Goal: Transaction & Acquisition: Purchase product/service

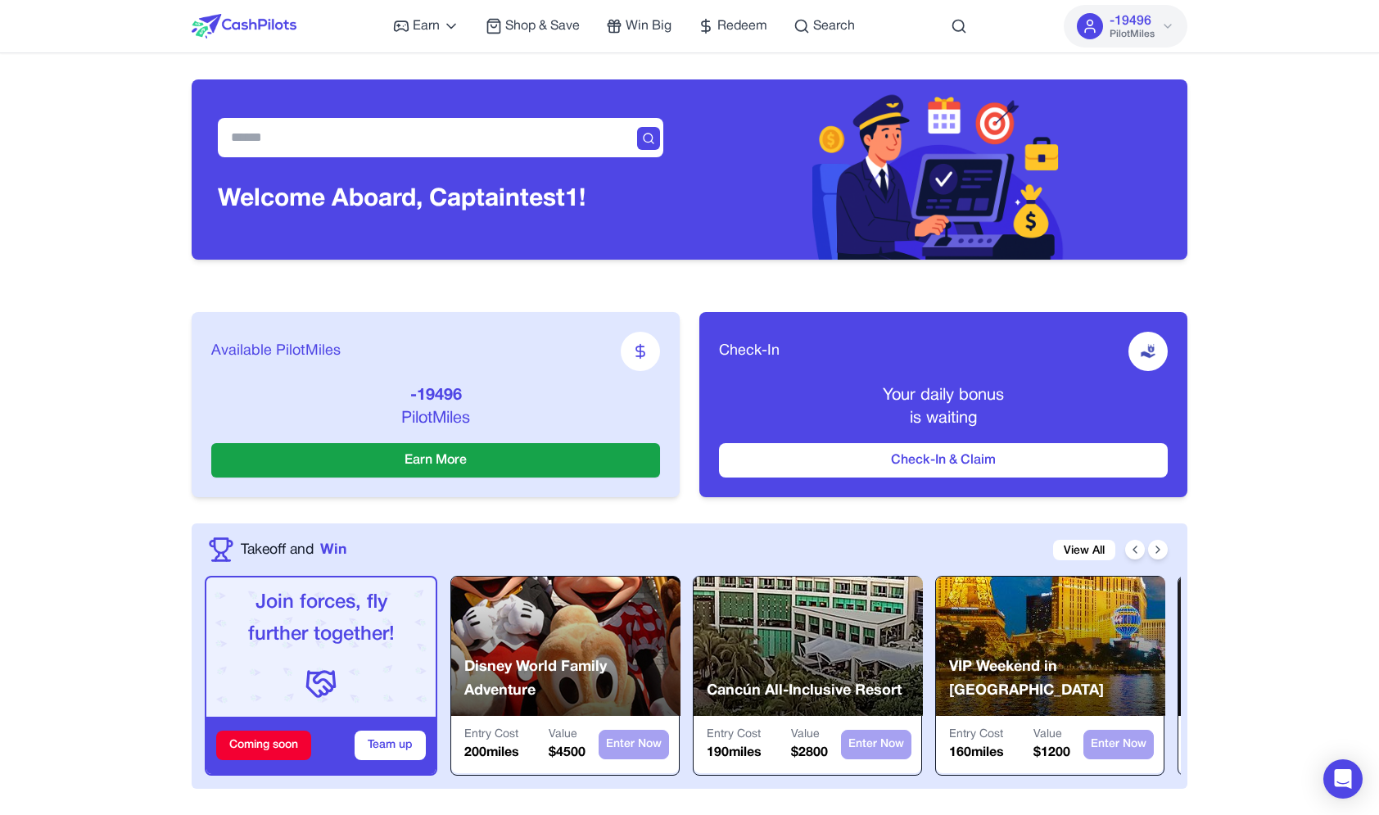
click at [1011, 375] on div "Check-In Your daily bonus is waiting Check-In & Claim" at bounding box center [943, 404] width 488 height 185
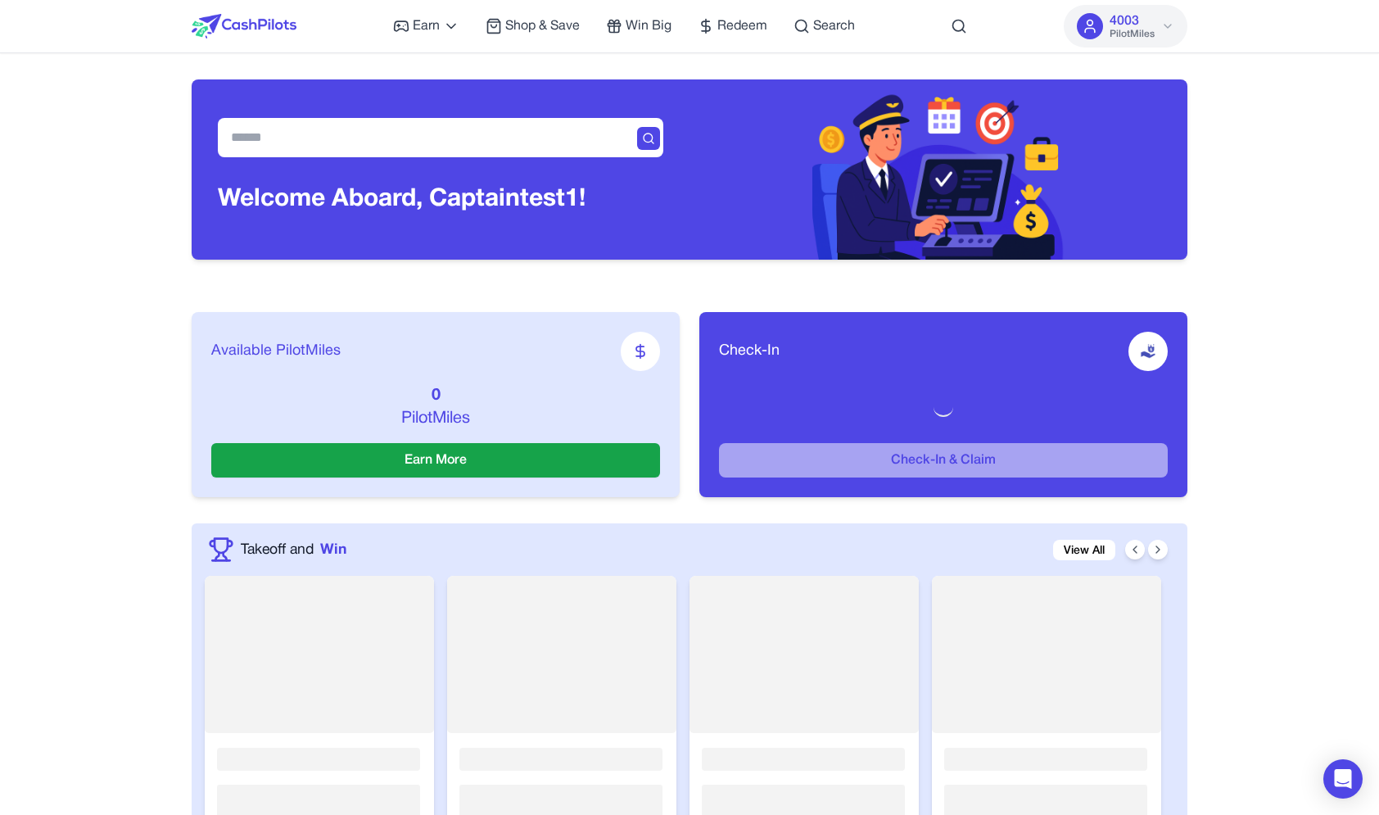
scroll to position [2526, 0]
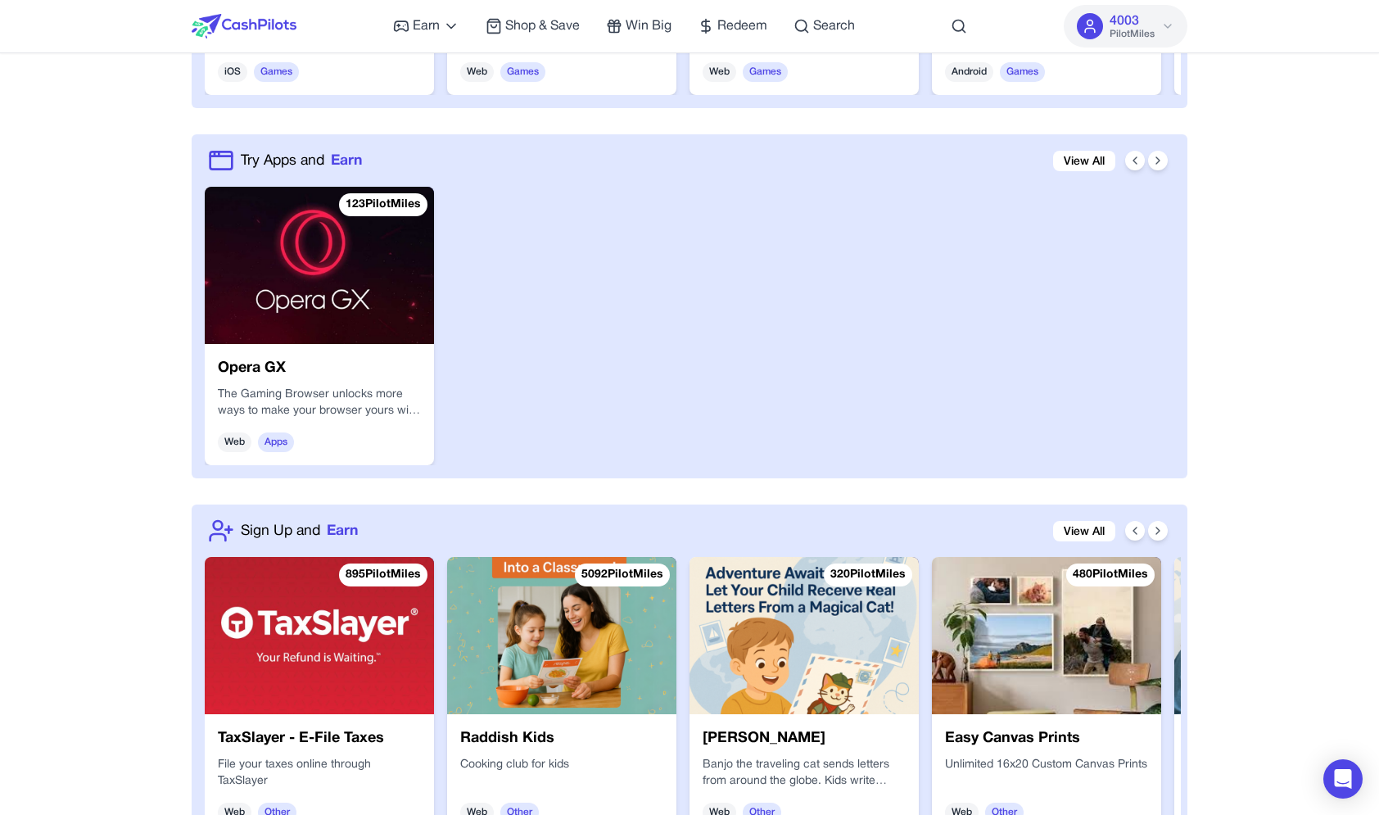
scroll to position [1042, 0]
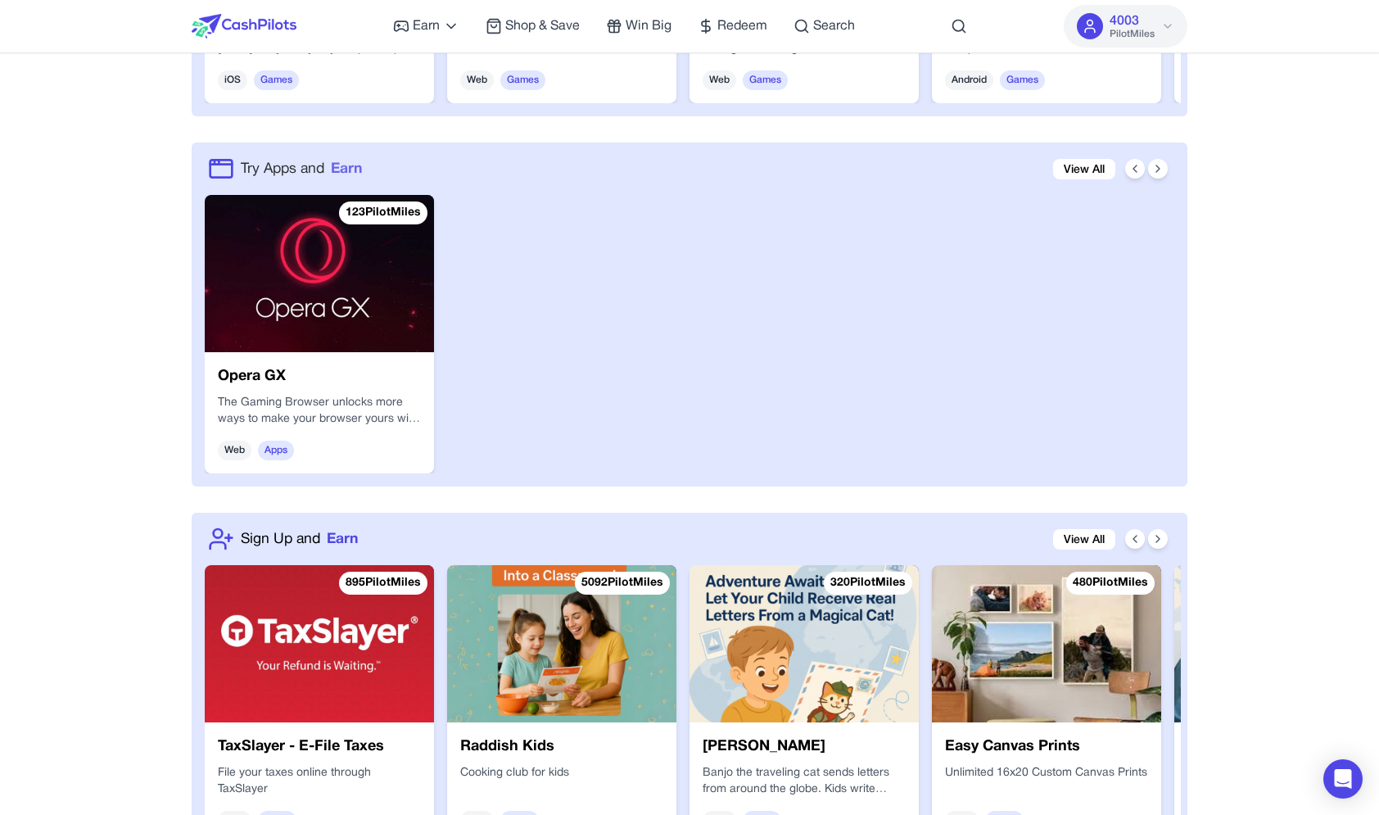
click at [324, 172] on span "Try Apps and" at bounding box center [283, 168] width 84 height 21
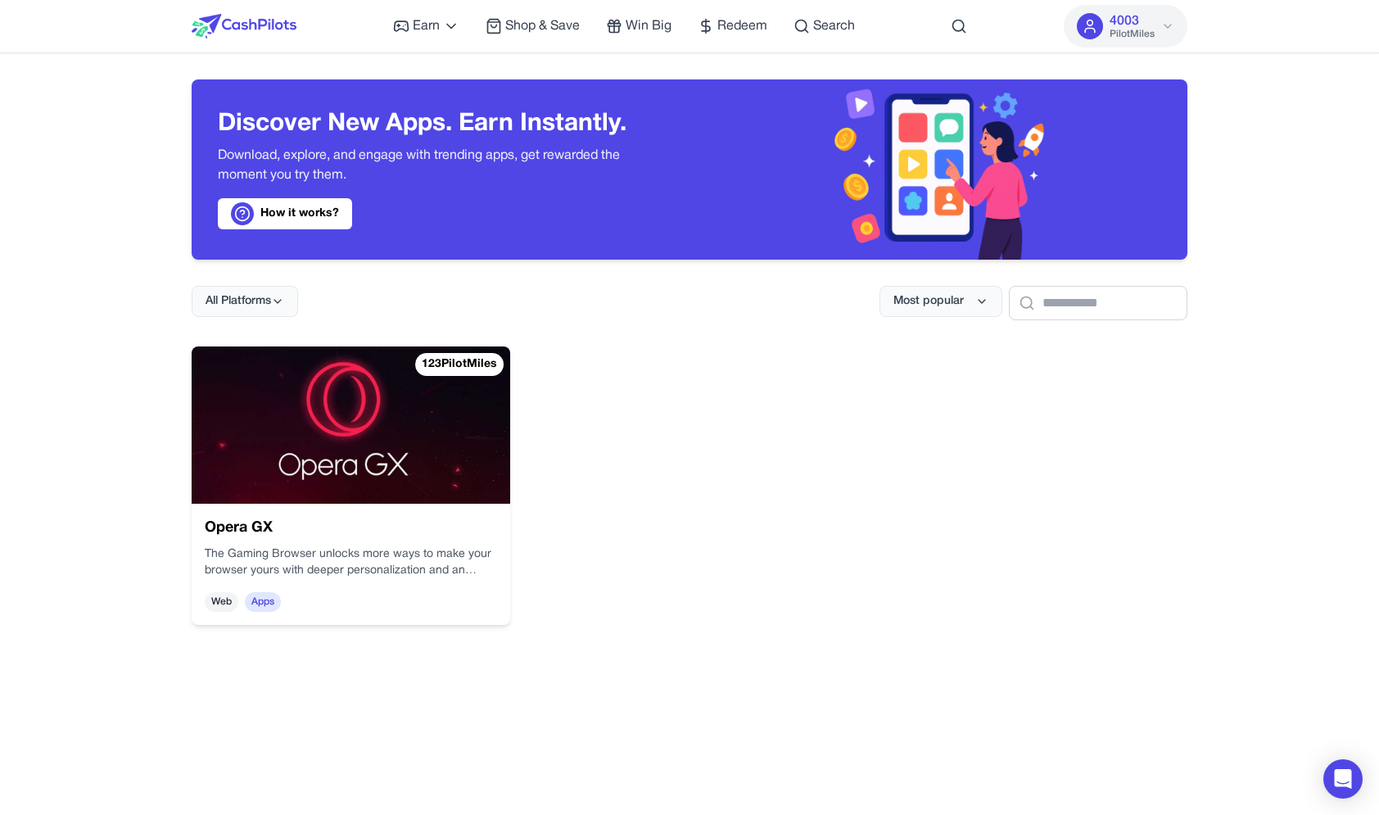
click at [280, 21] on img at bounding box center [244, 26] width 105 height 25
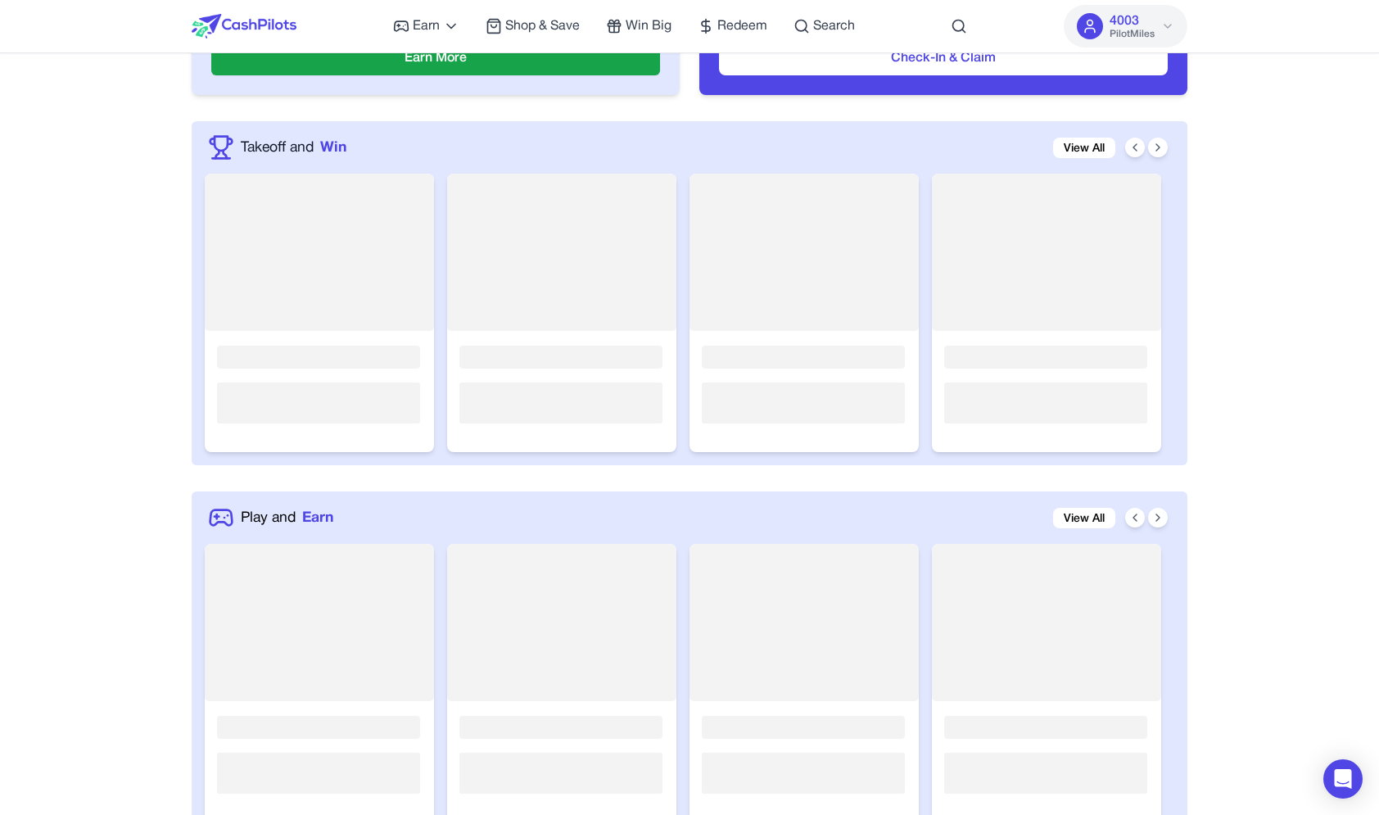
scroll to position [404, 0]
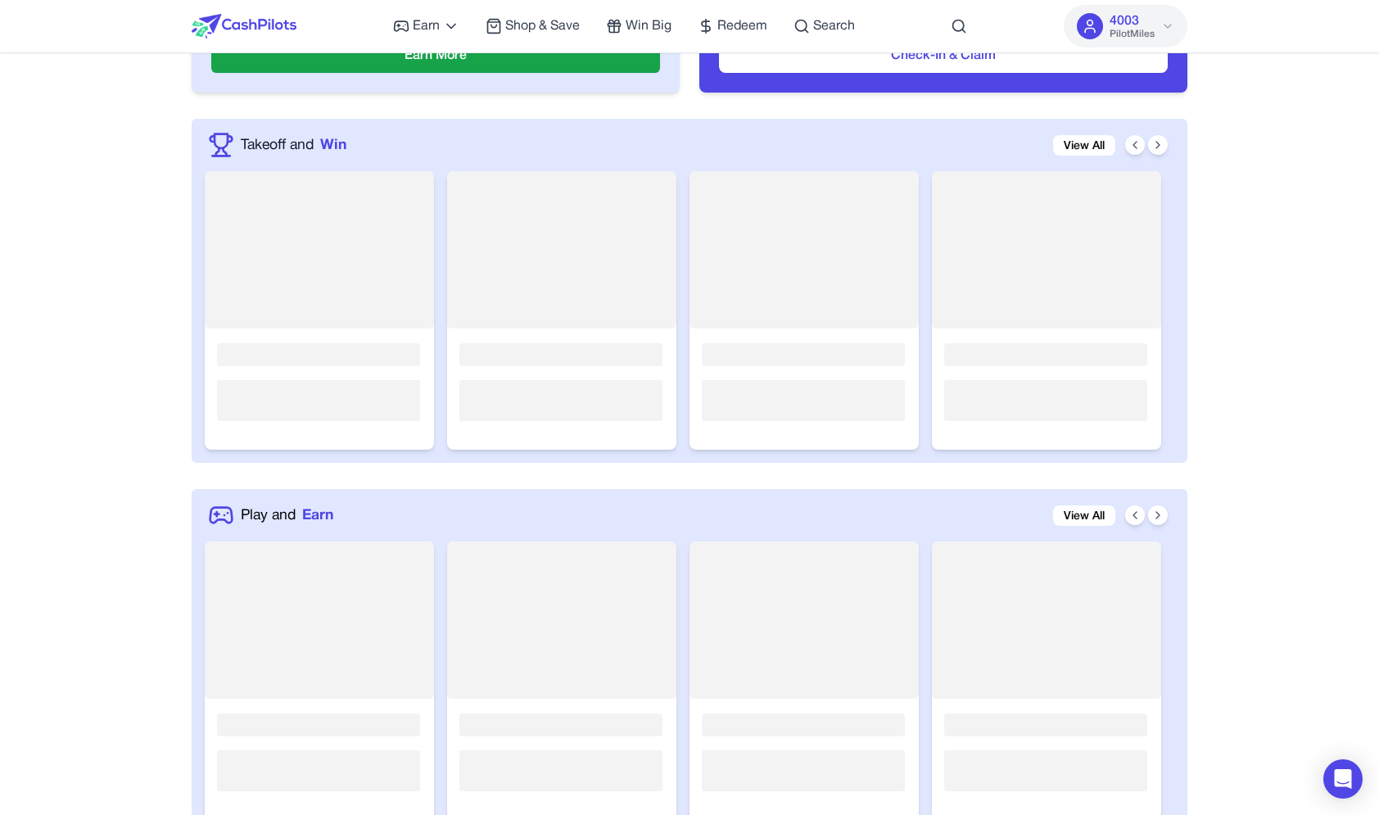
click at [666, 284] on rect at bounding box center [561, 310] width 229 height 278
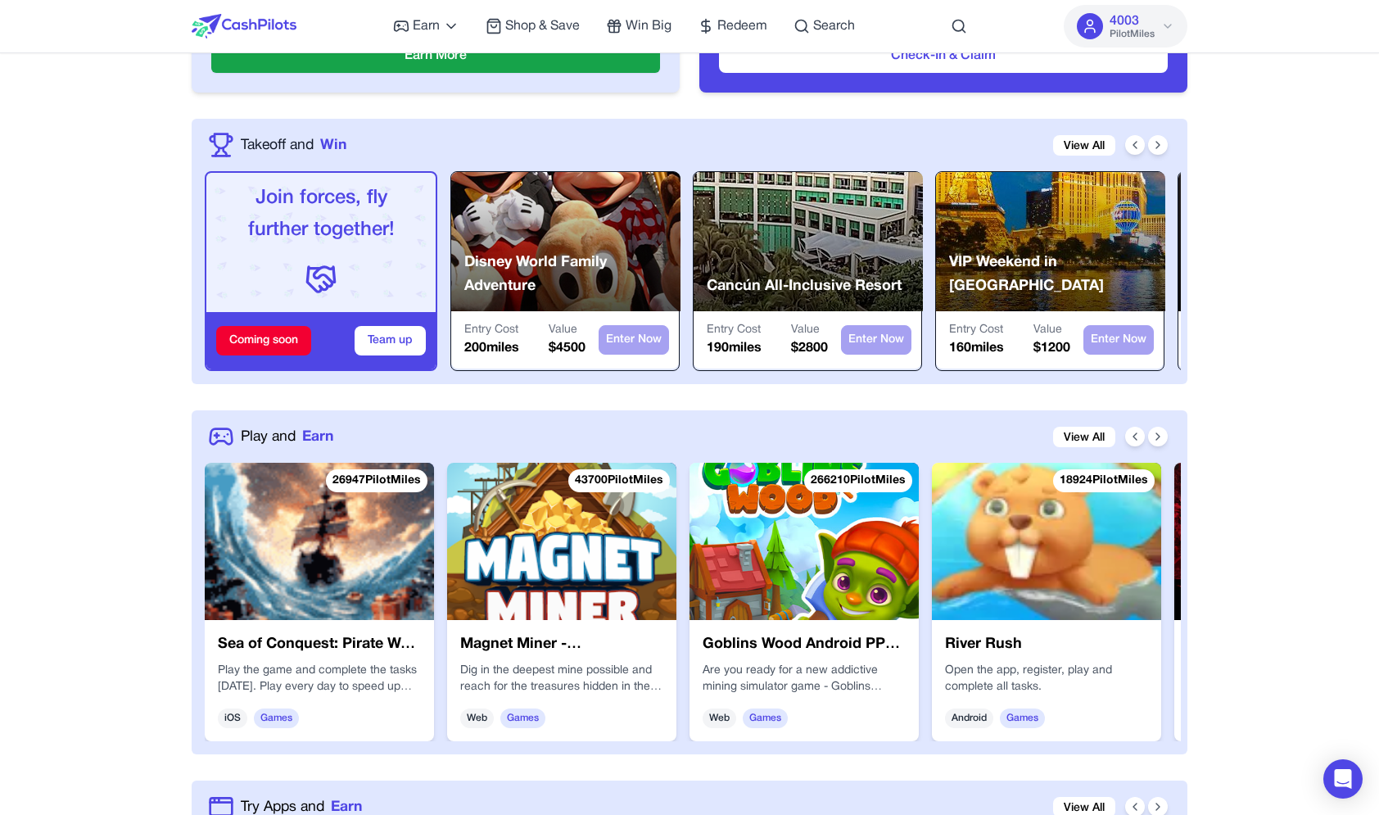
scroll to position [0, 0]
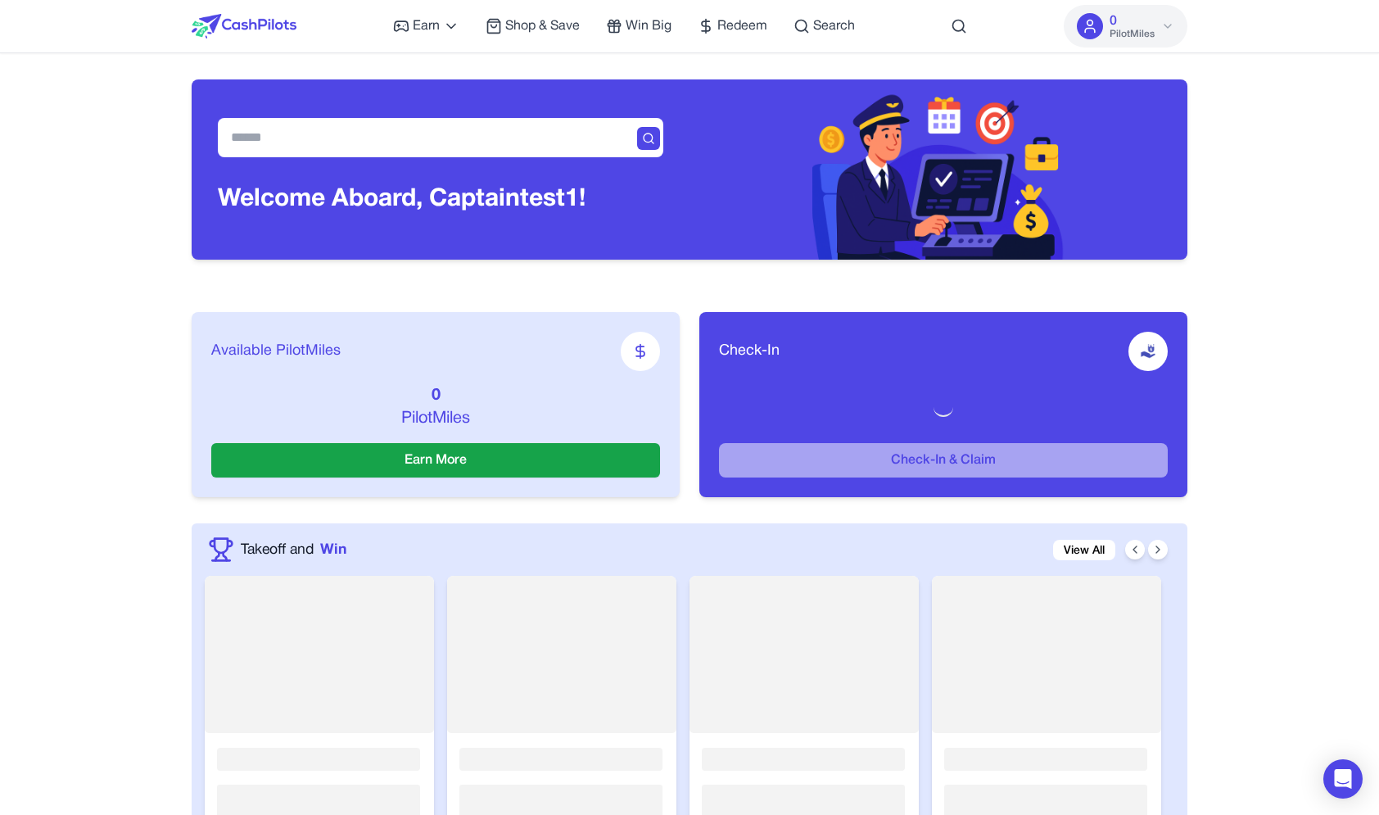
scroll to position [418, 0]
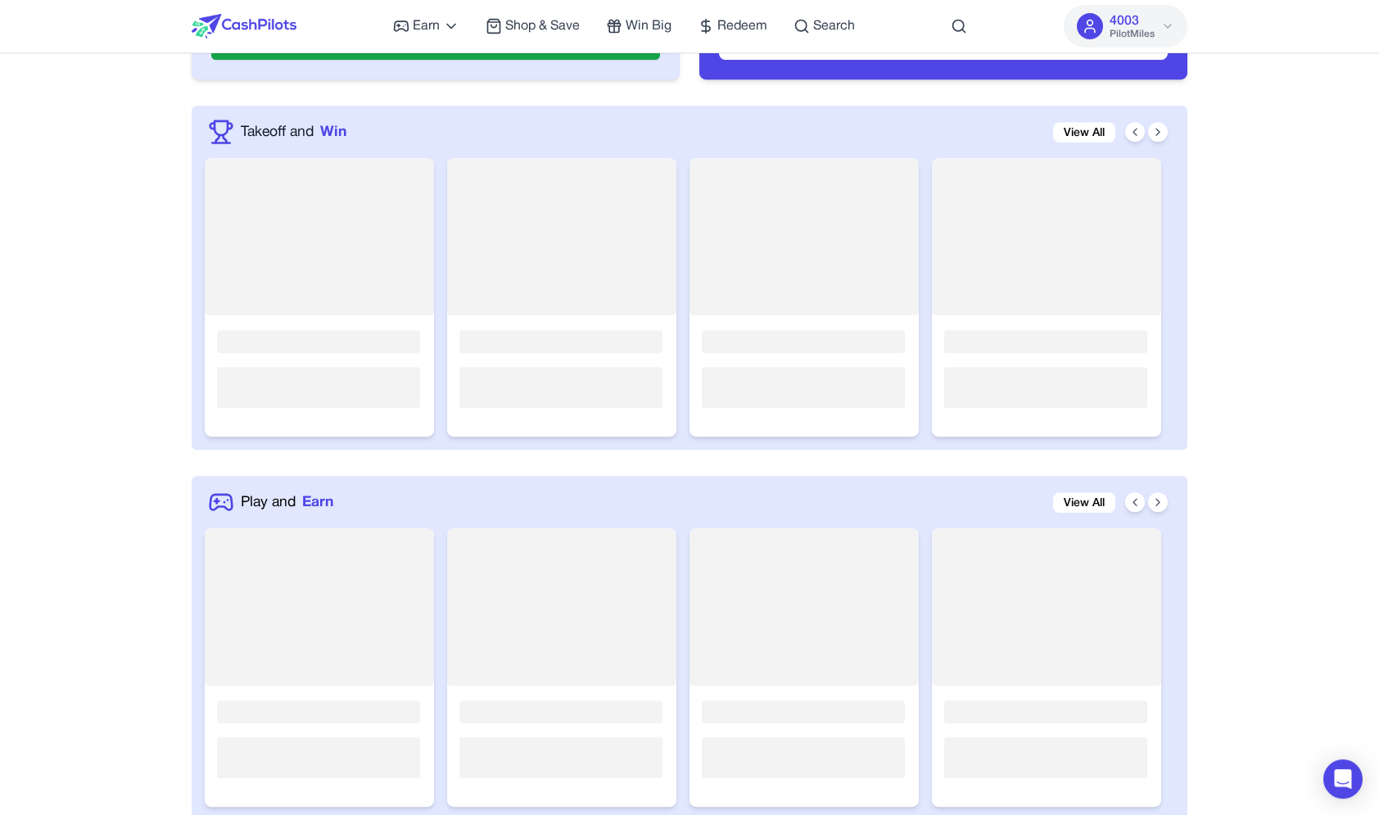
click at [539, 371] on rect at bounding box center [561, 297] width 229 height 278
click at [548, 201] on rect at bounding box center [561, 297] width 229 height 278
click at [797, 219] on rect at bounding box center [803, 297] width 229 height 278
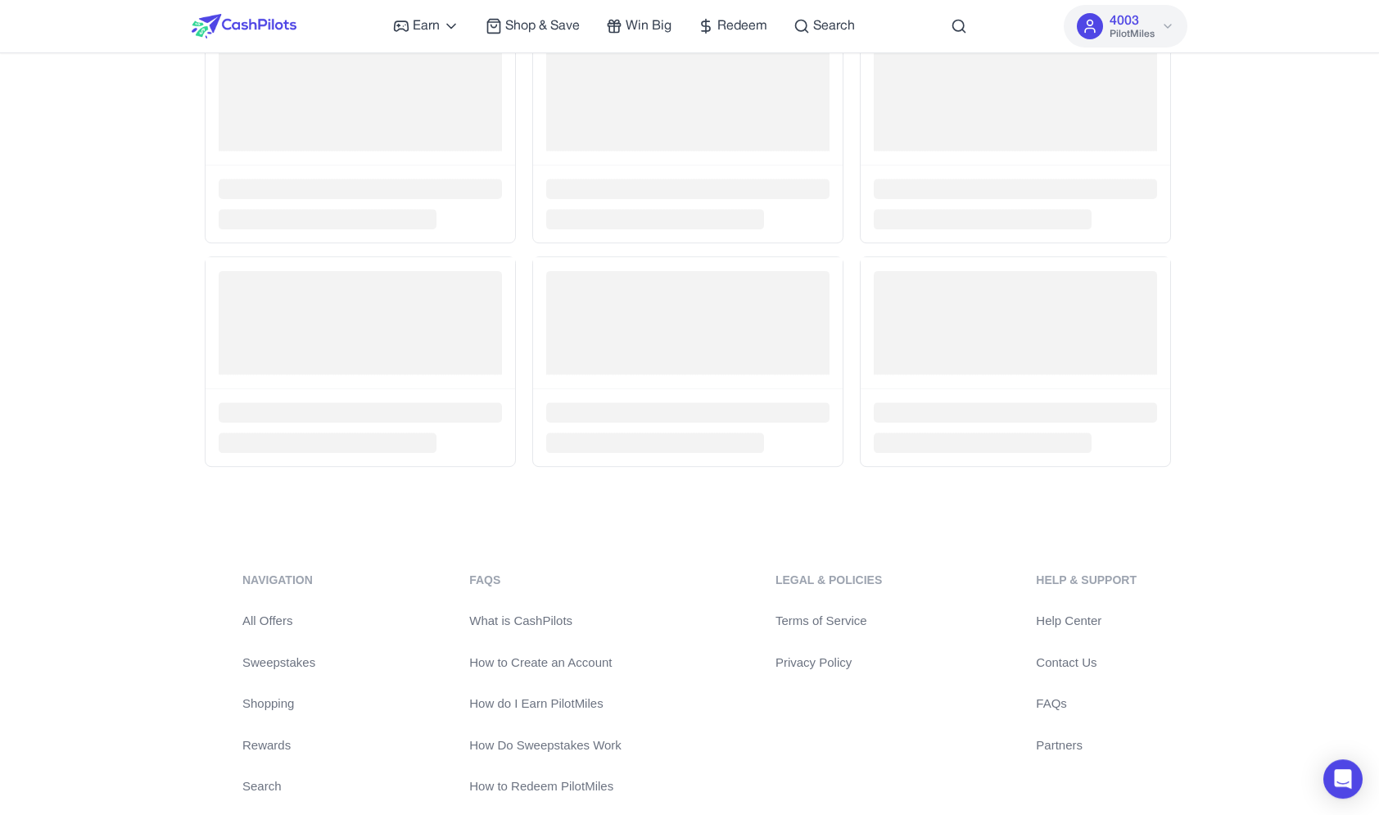
scroll to position [3426, 0]
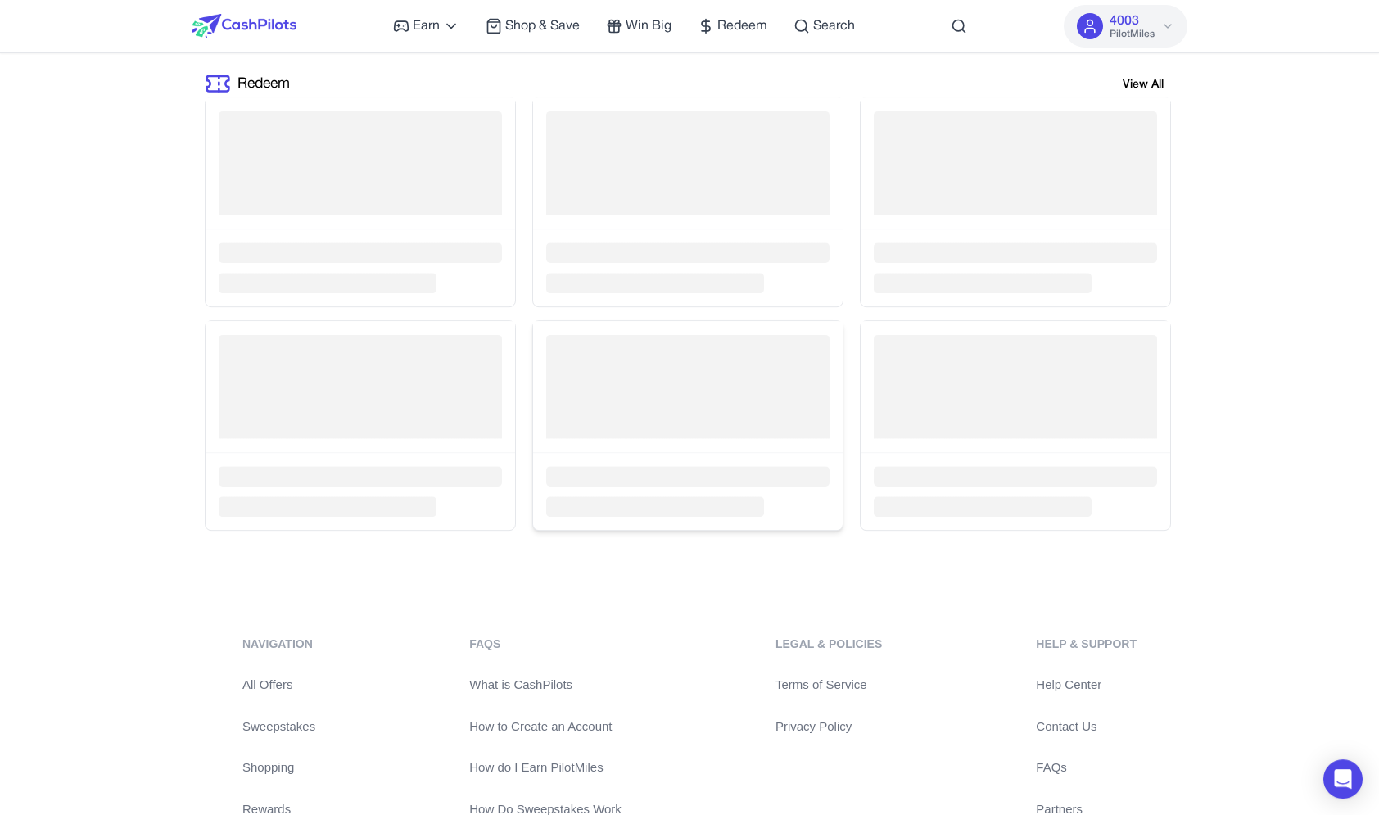
click at [733, 374] on rect at bounding box center [687, 387] width 283 height 104
click at [706, 503] on rect at bounding box center [655, 506] width 218 height 20
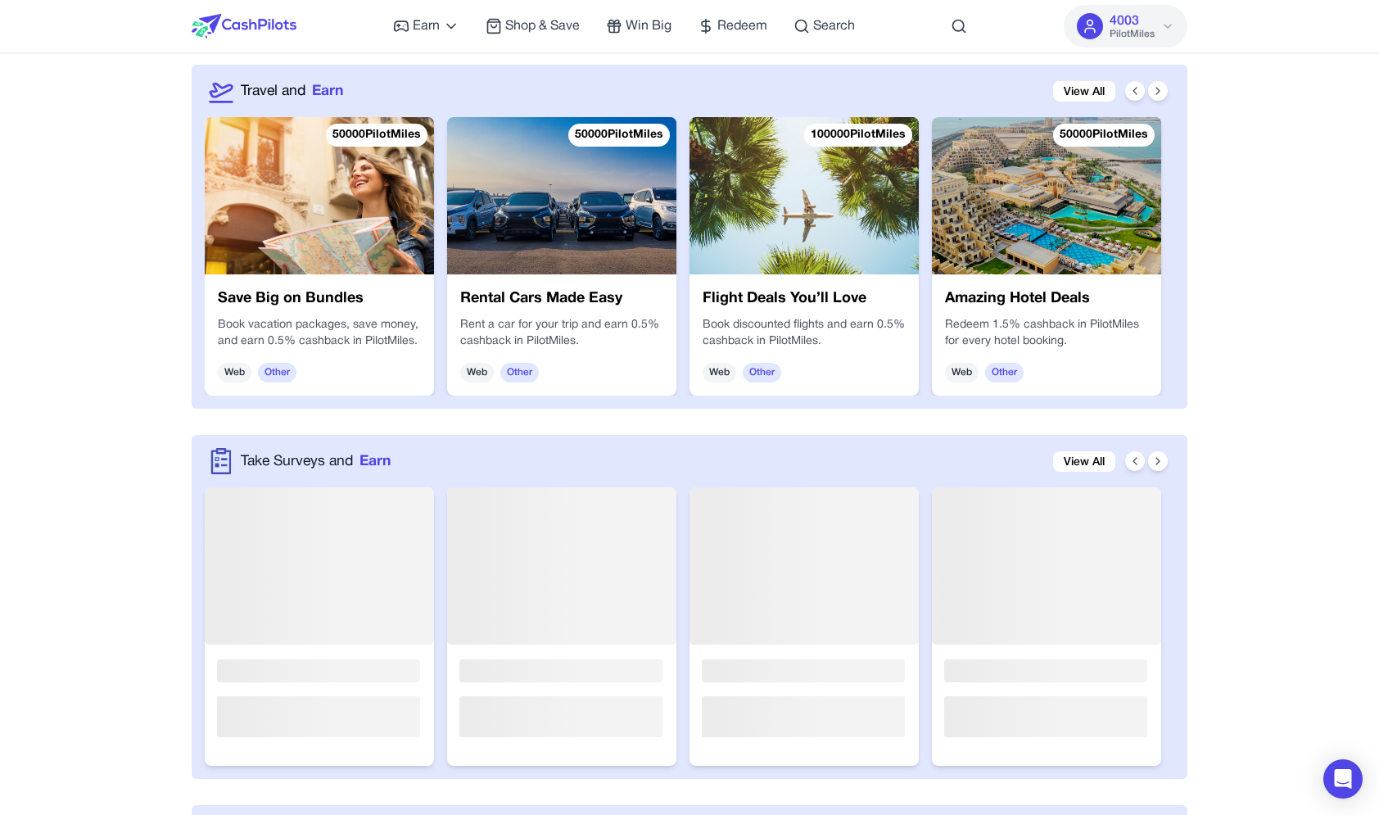
scroll to position [2259, 0]
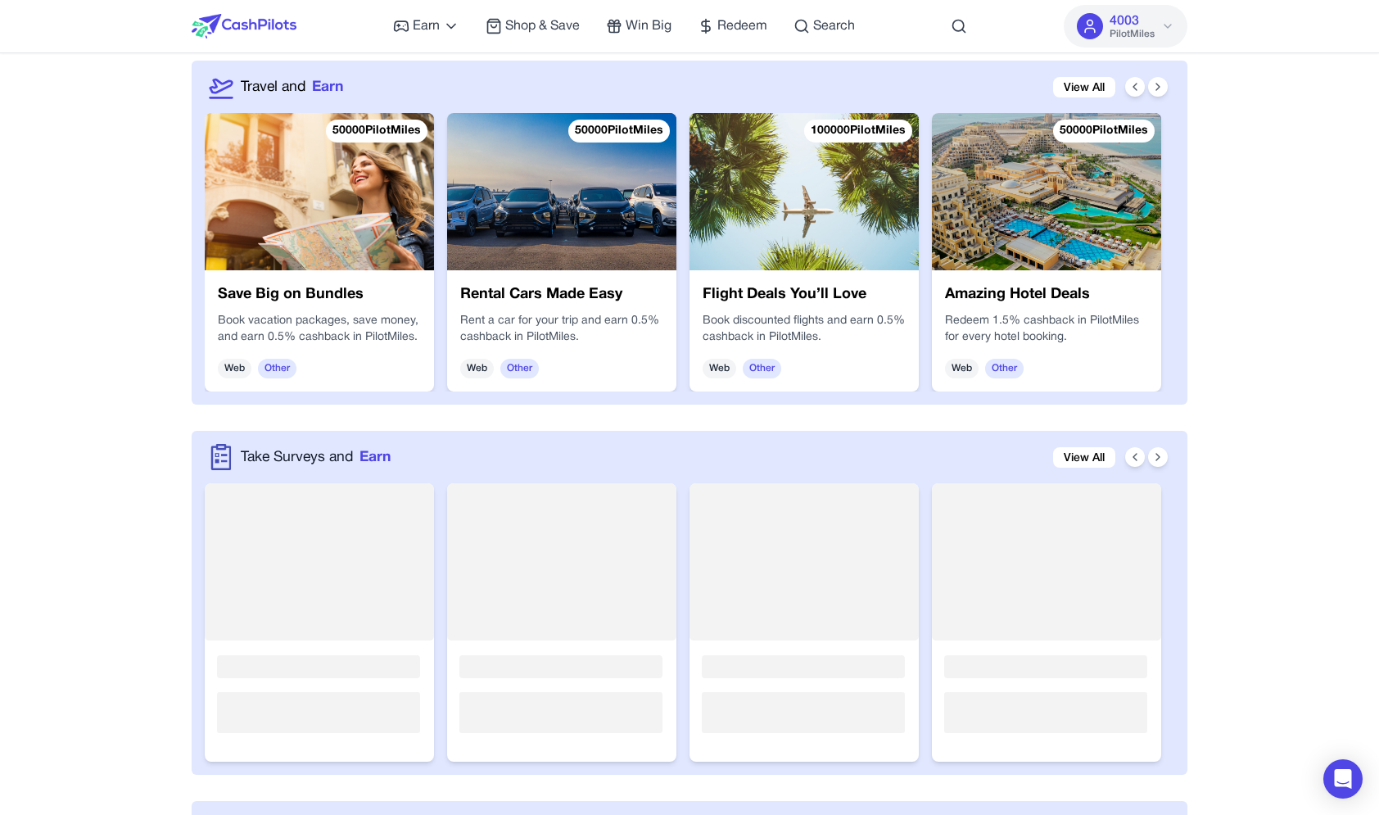
click at [756, 543] on rect at bounding box center [803, 622] width 229 height 278
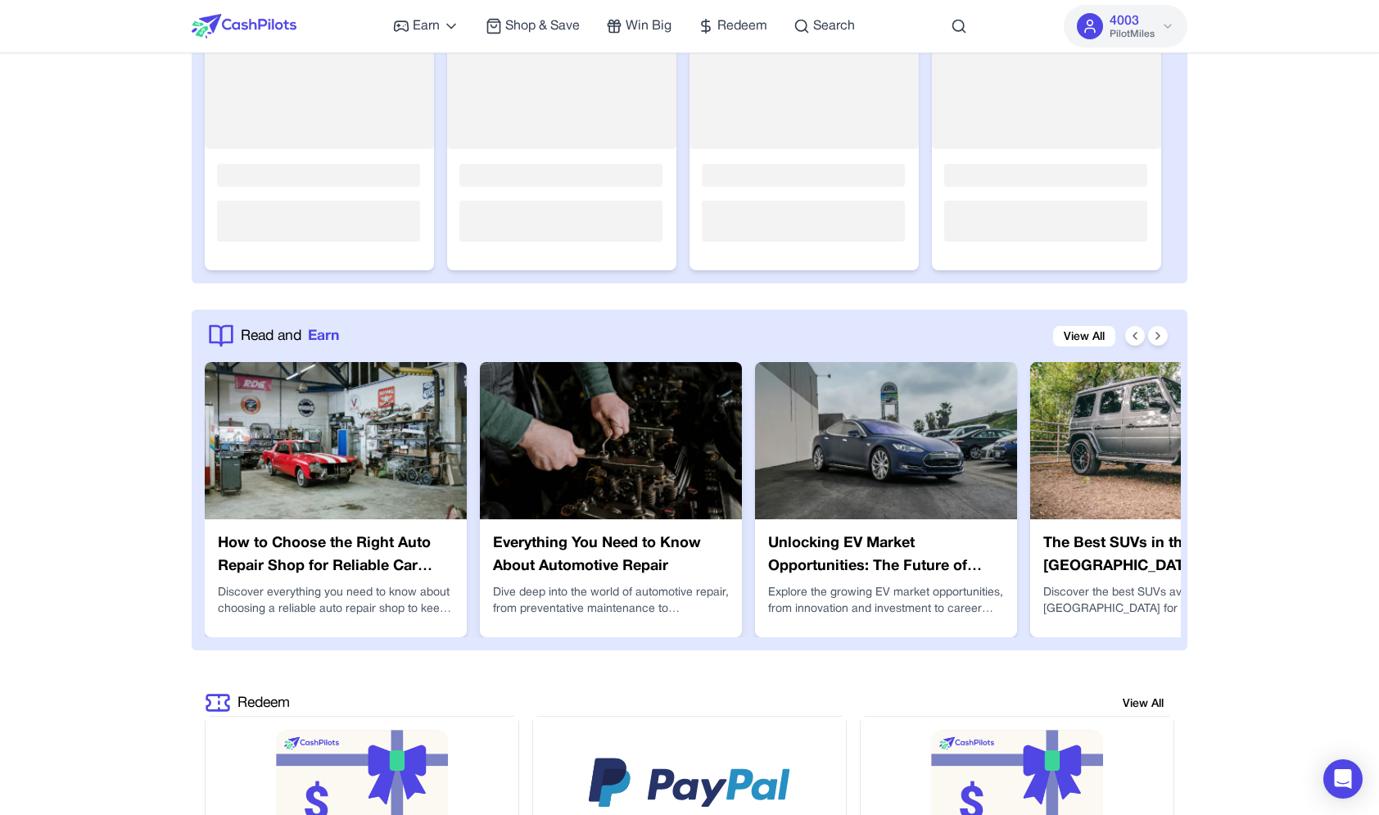
scroll to position [2749, 0]
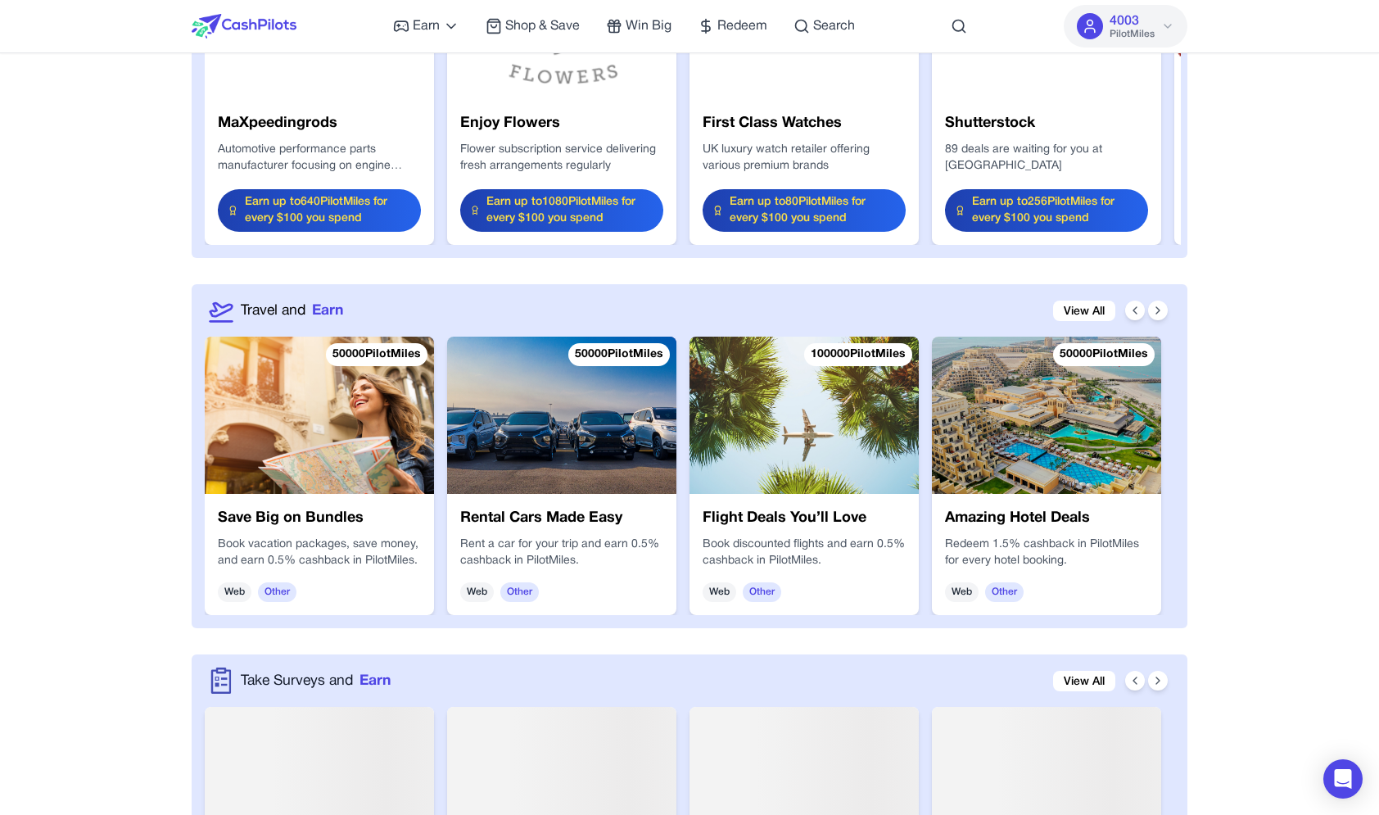
scroll to position [2447, 0]
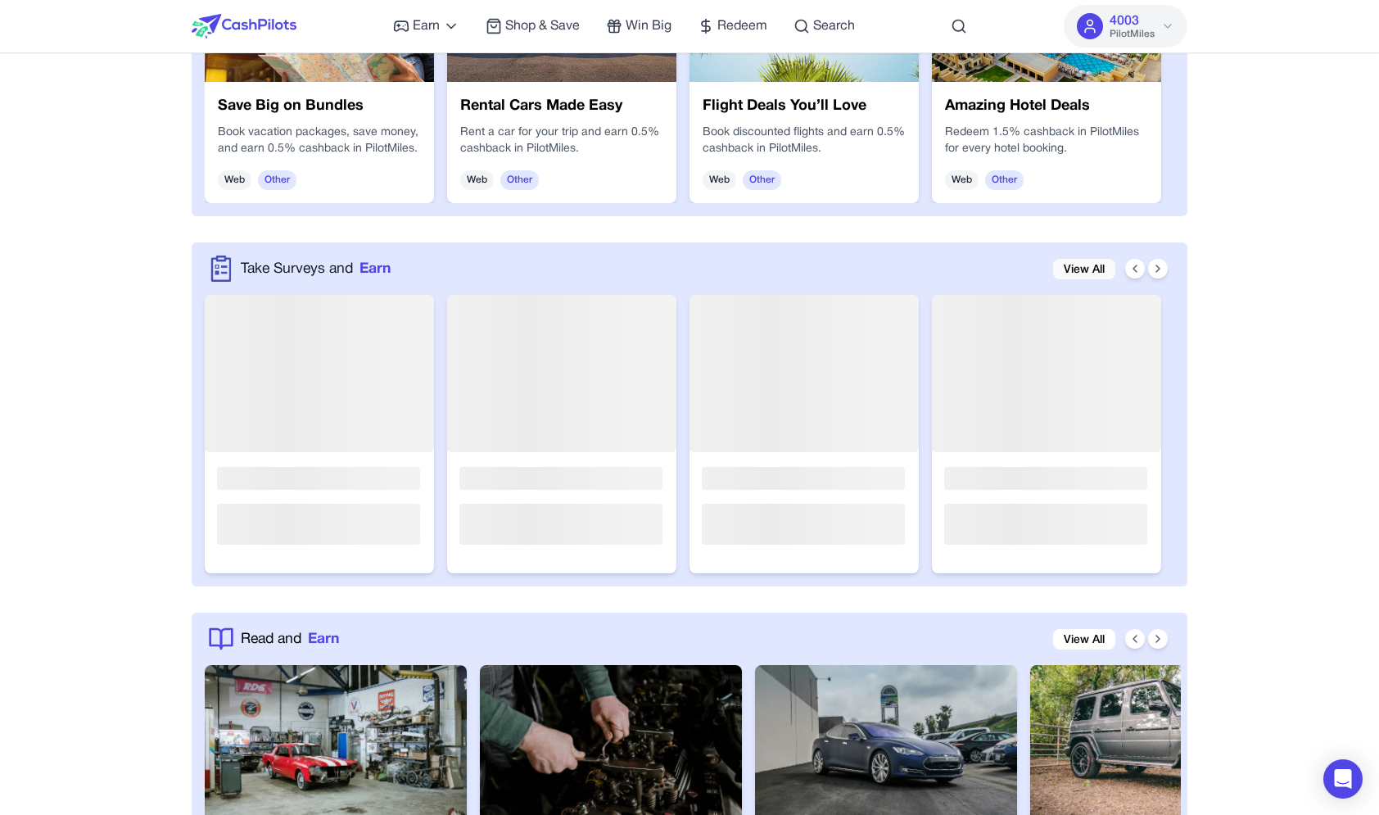
click at [1068, 274] on link "View All" at bounding box center [1084, 269] width 62 height 20
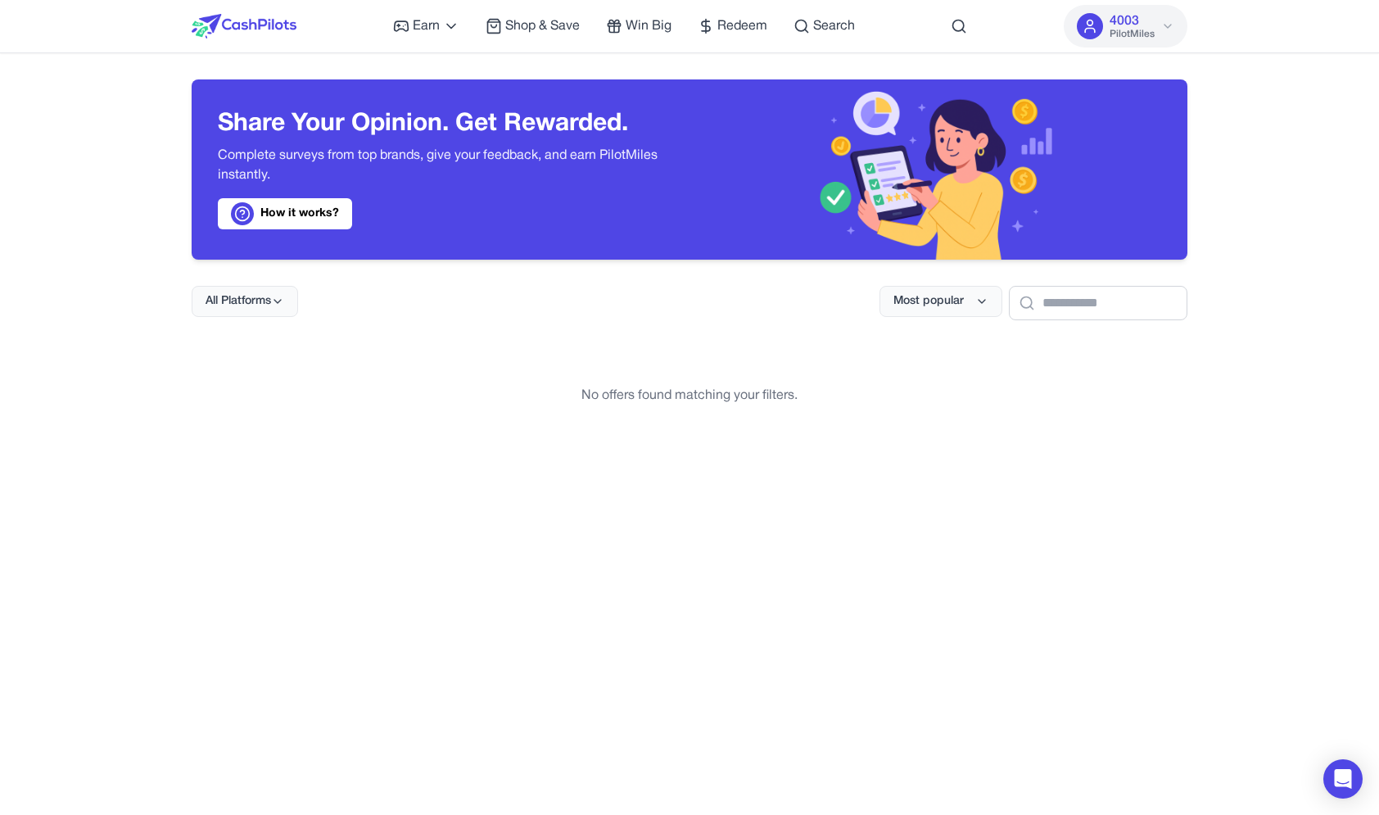
scroll to position [798, 0]
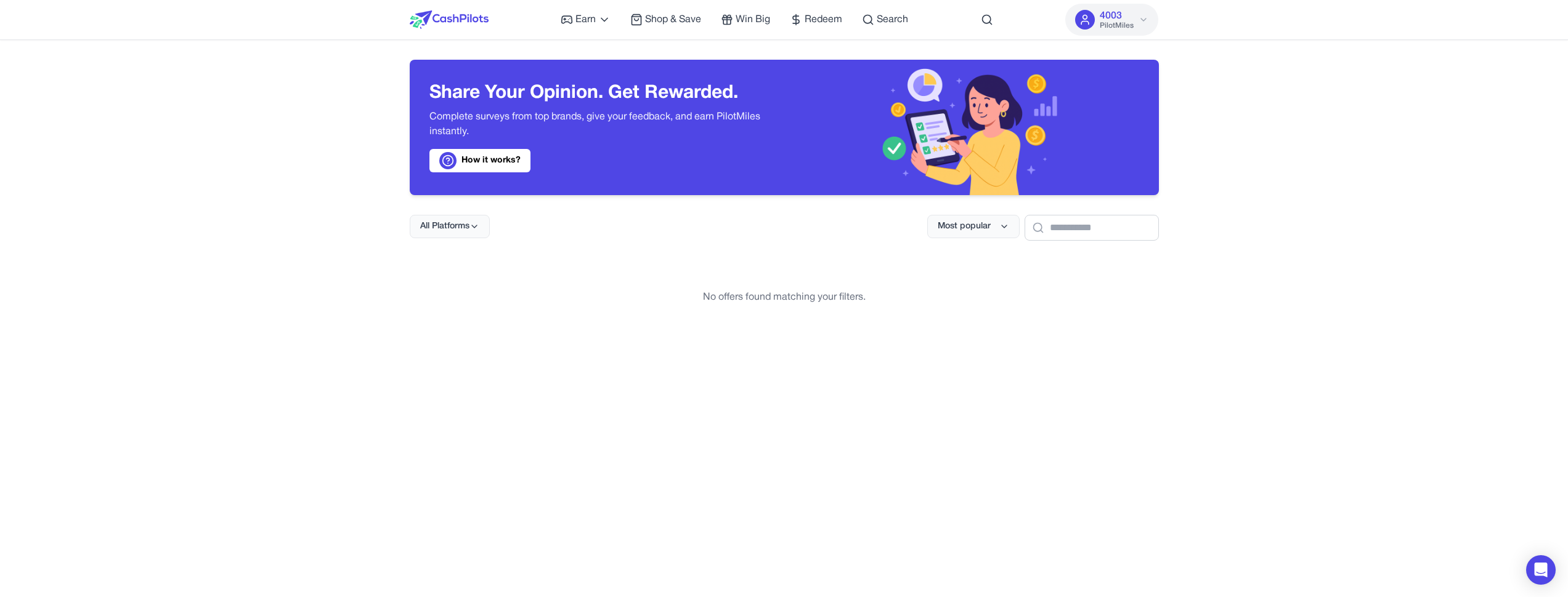
click at [476, 22] on img at bounding box center [448, 20] width 79 height 19
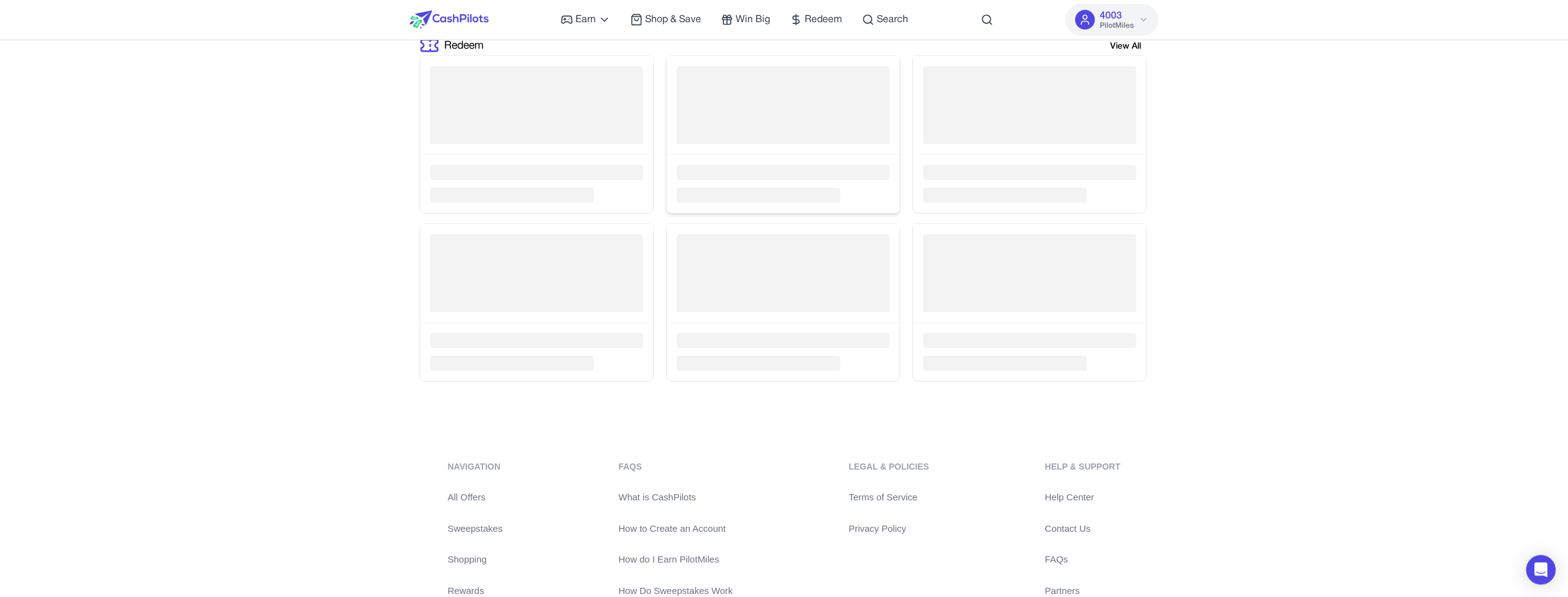
scroll to position [2498, 0]
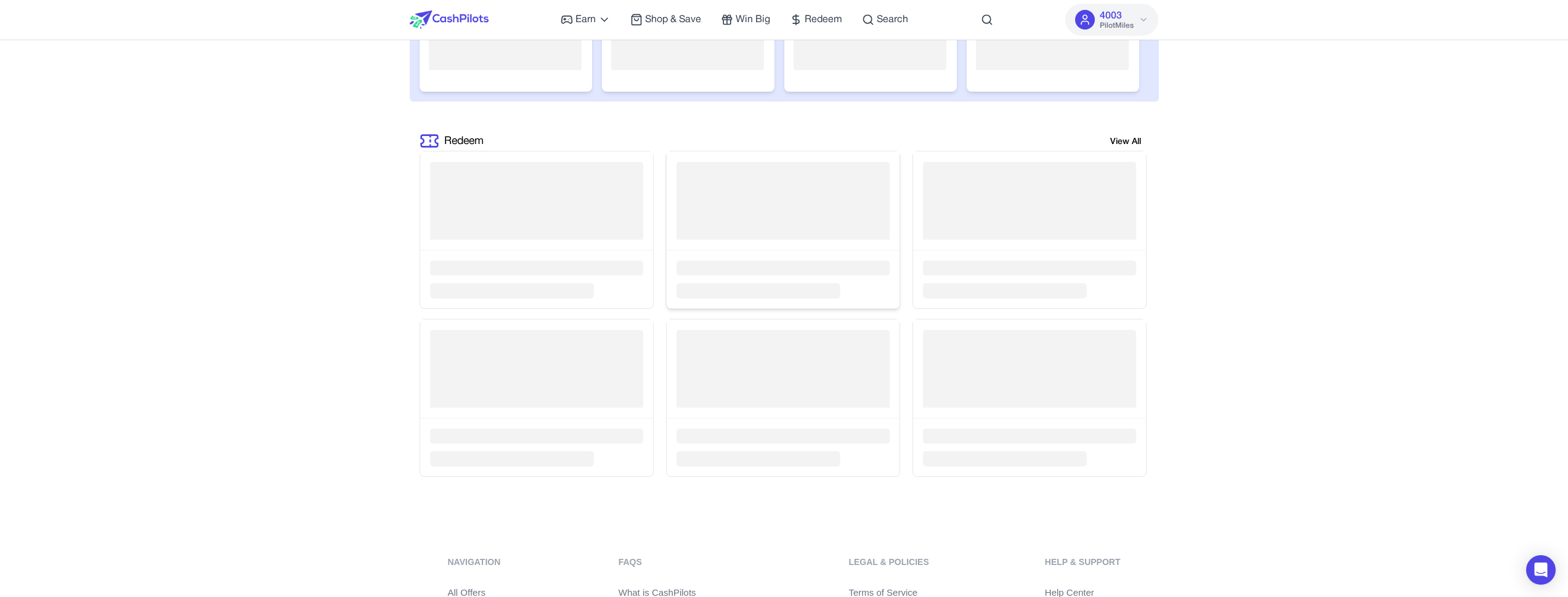
click at [761, 195] on rect at bounding box center [782, 201] width 213 height 78
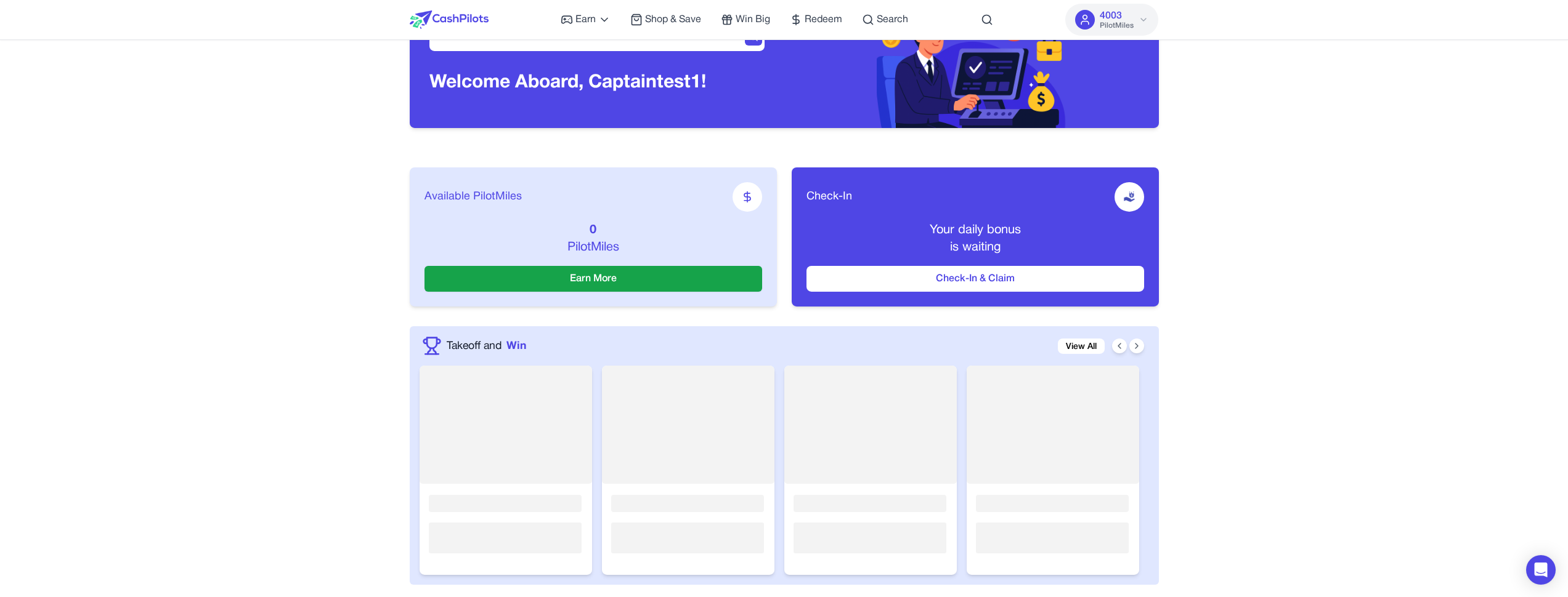
scroll to position [226, 0]
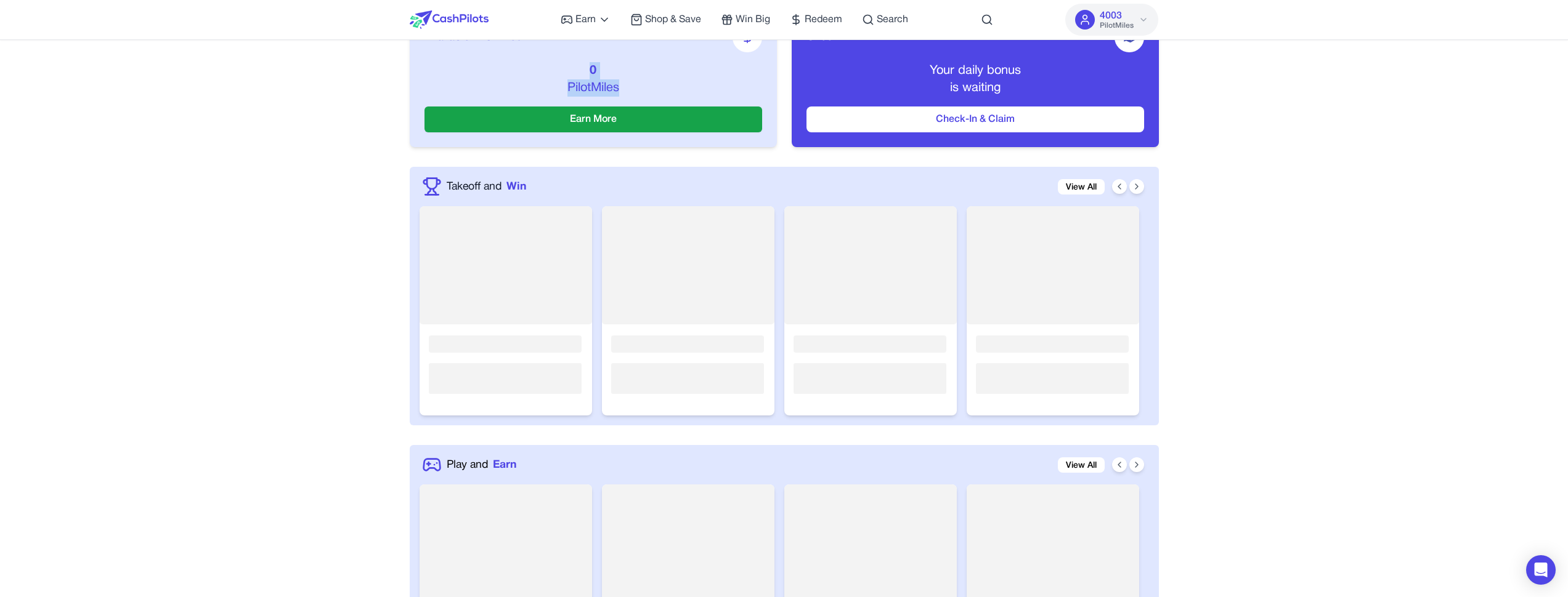
drag, startPoint x: 547, startPoint y: 189, endPoint x: 437, endPoint y: 166, distance: 112.4
click at [439, 168] on div "Takeoff and Win View All Loading... Loading... Loading... Loading..." at bounding box center [784, 296] width 749 height 259
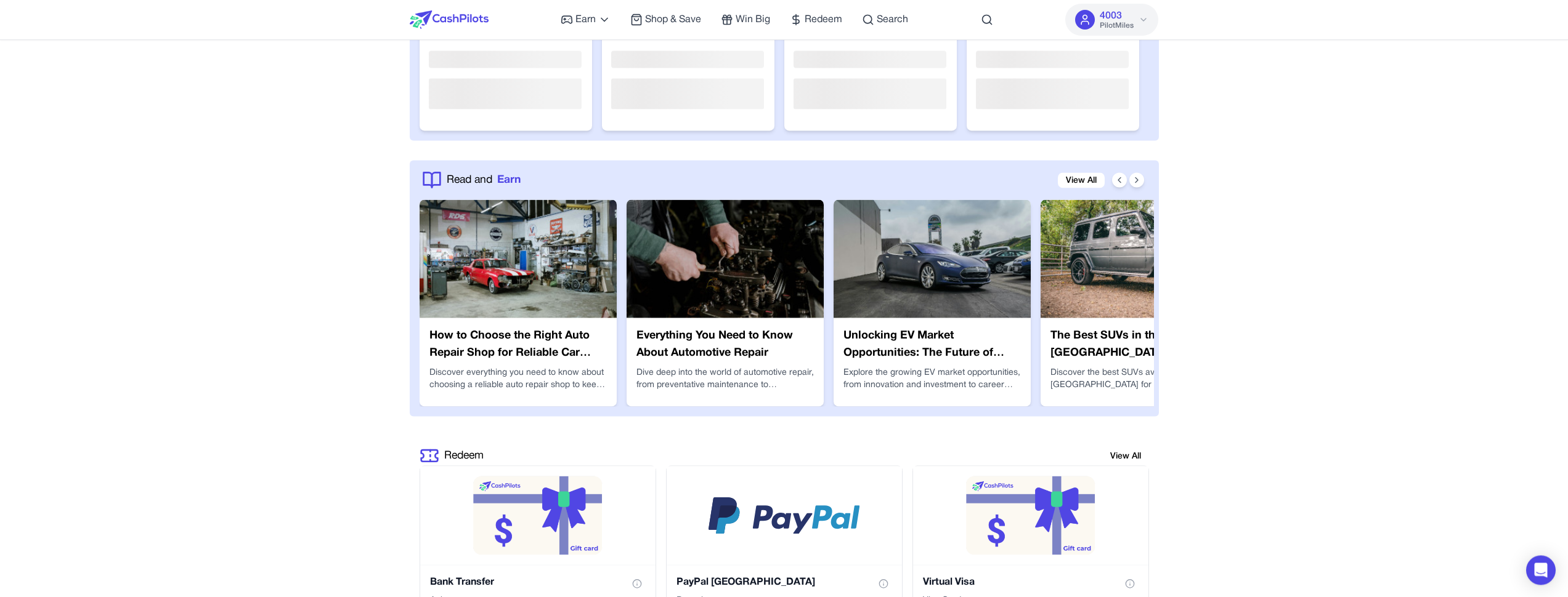
scroll to position [2364, 0]
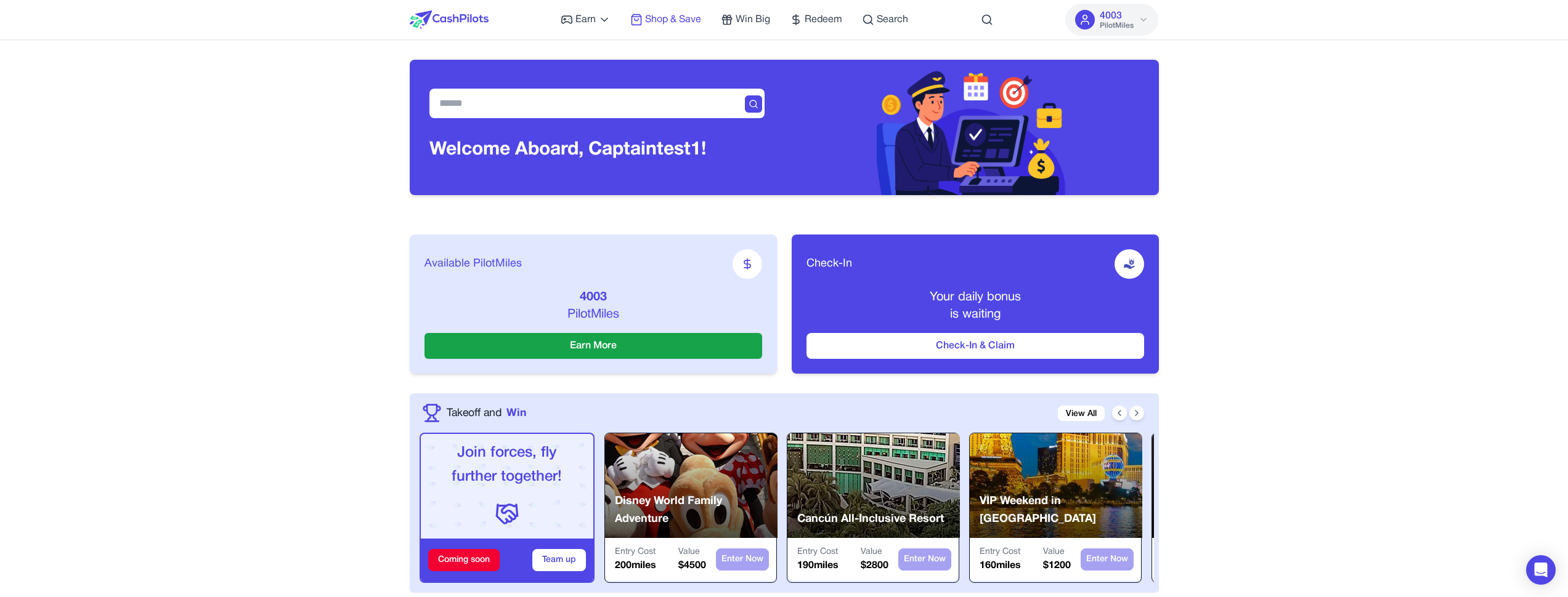
click at [680, 22] on span "Shop & Save" at bounding box center [673, 20] width 56 height 15
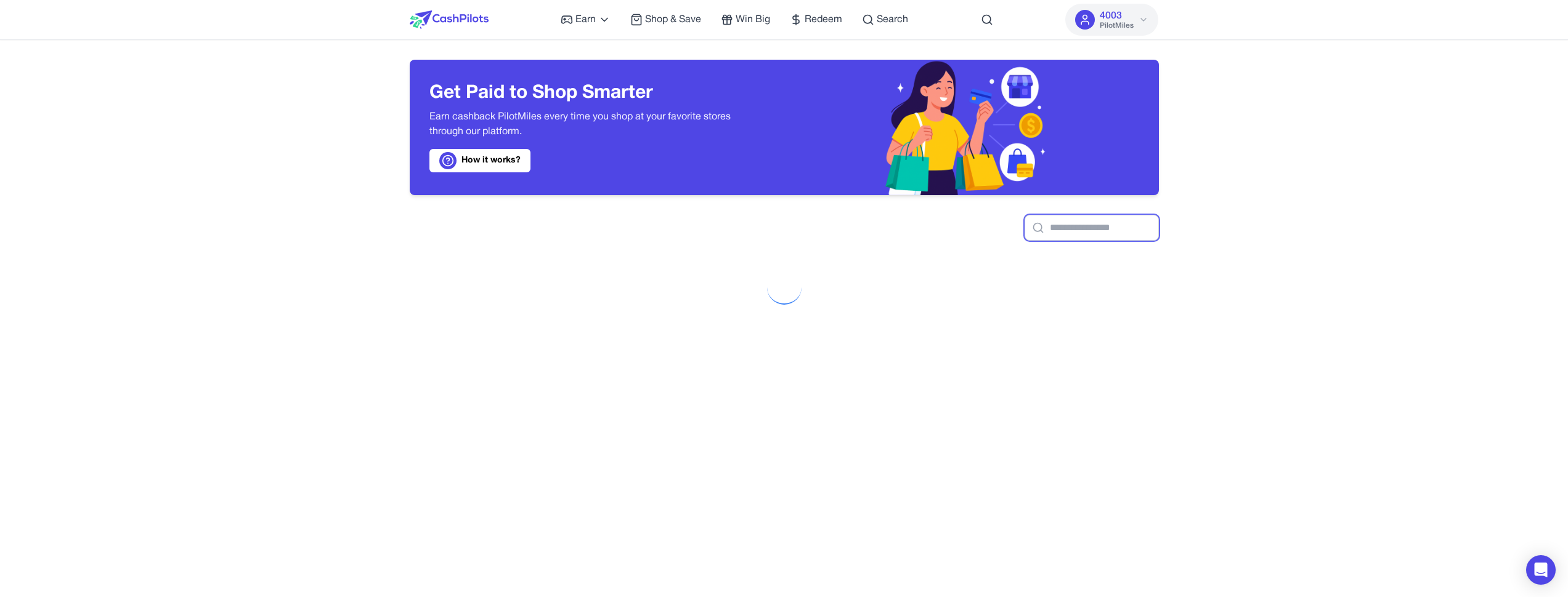
click at [1085, 217] on input "text" at bounding box center [1091, 228] width 134 height 26
type input "****"
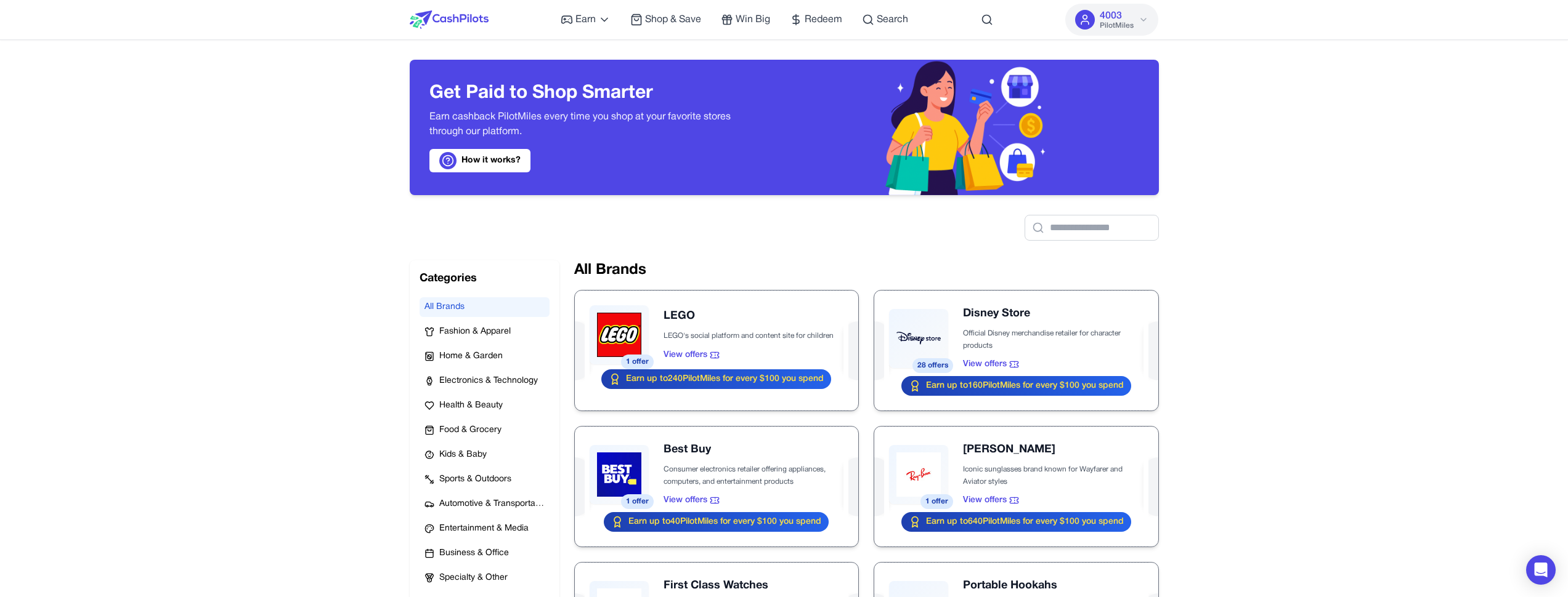
click at [717, 269] on h2 "All Brands" at bounding box center [866, 270] width 585 height 20
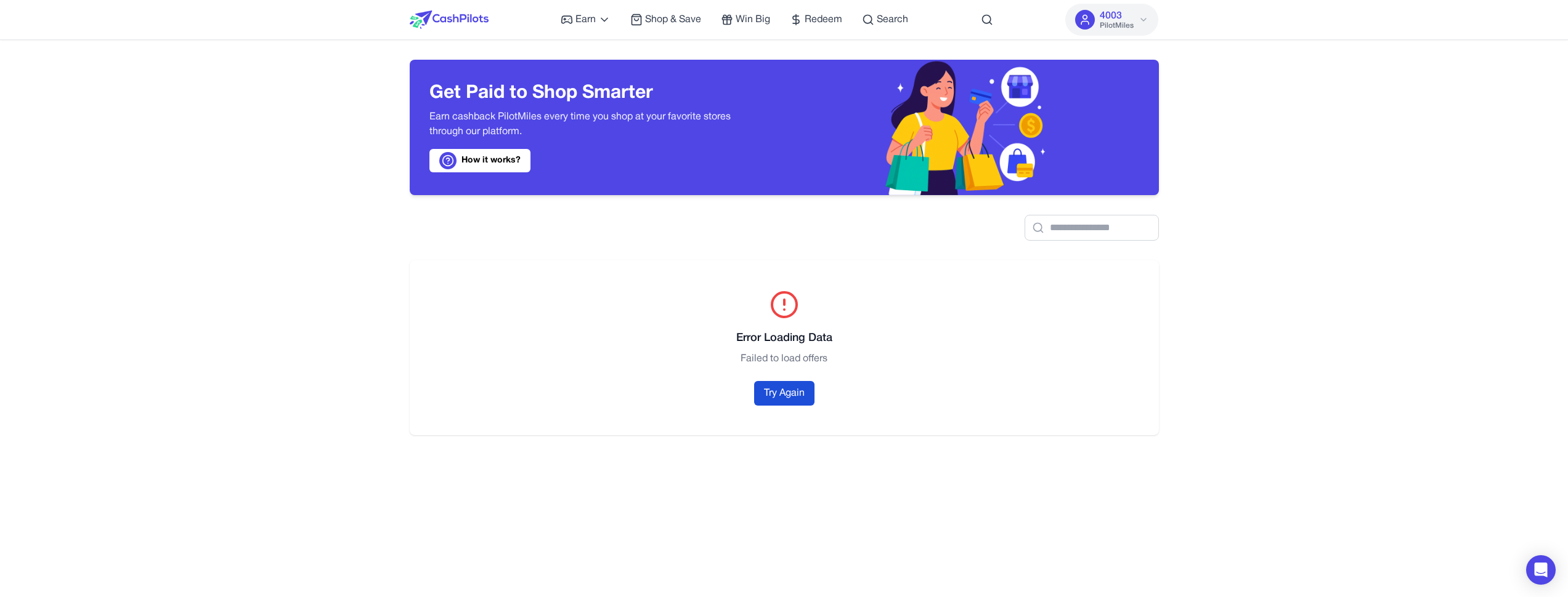
click at [801, 395] on button "Try Again" at bounding box center [784, 393] width 60 height 25
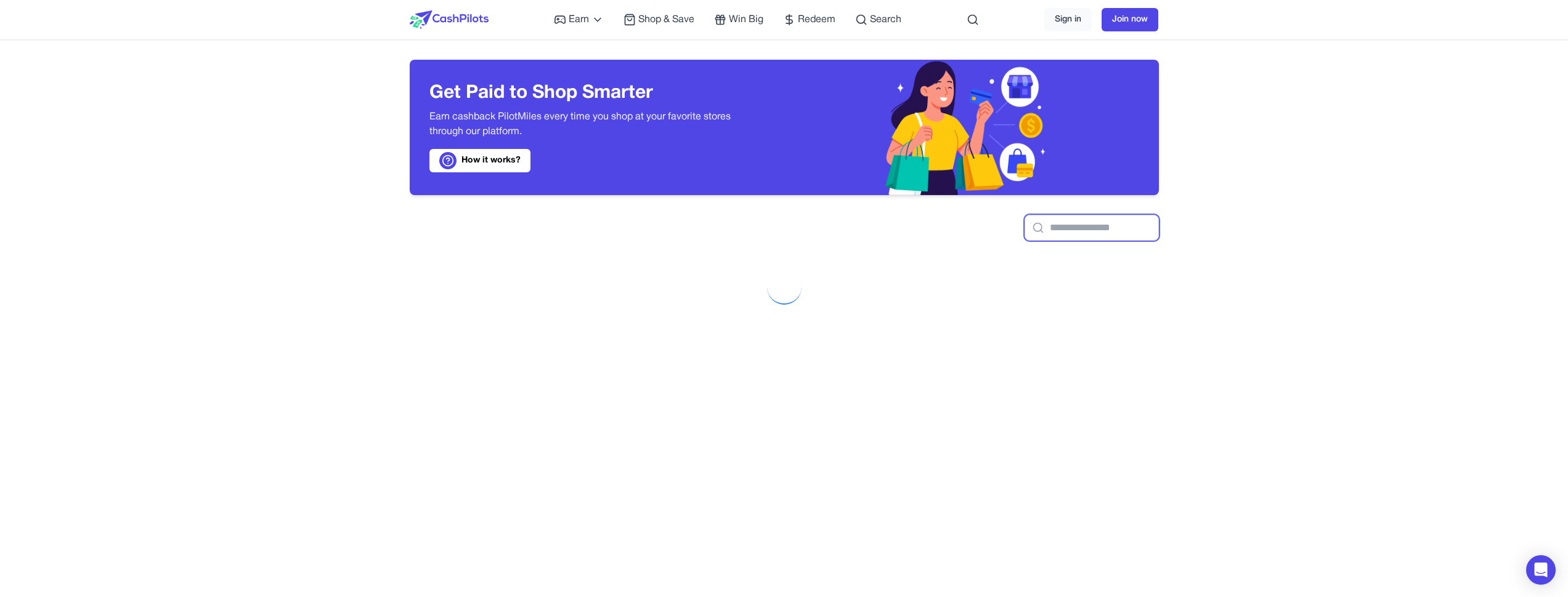
click at [1120, 223] on input "text" at bounding box center [1091, 228] width 134 height 26
click at [1116, 209] on div at bounding box center [784, 218] width 749 height 46
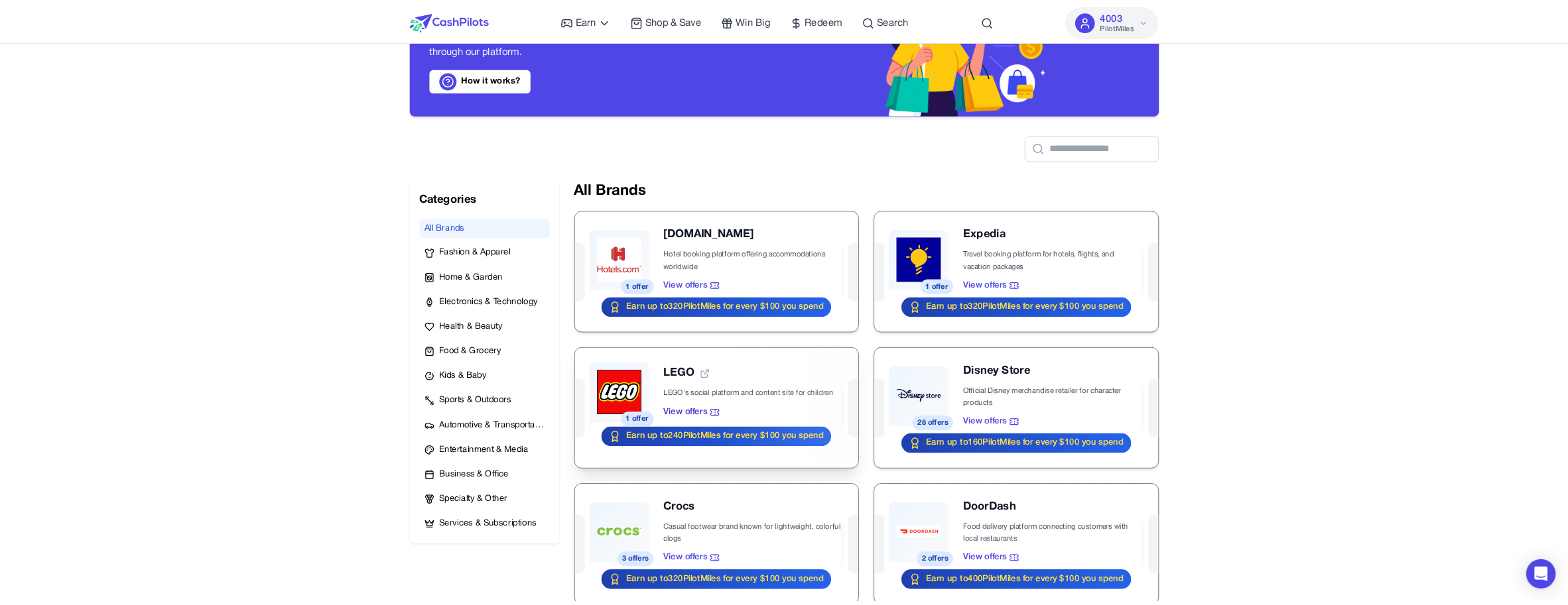
scroll to position [96, 0]
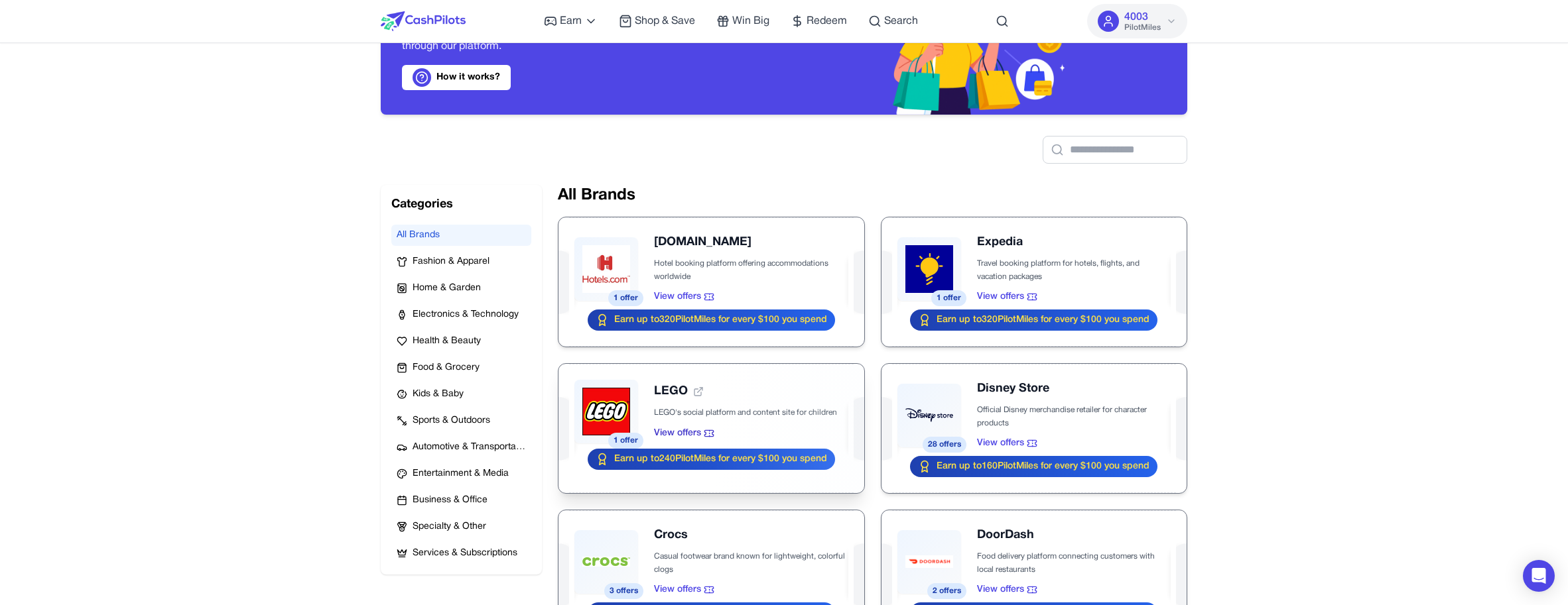
click at [642, 393] on div at bounding box center [711, 428] width 305 height 130
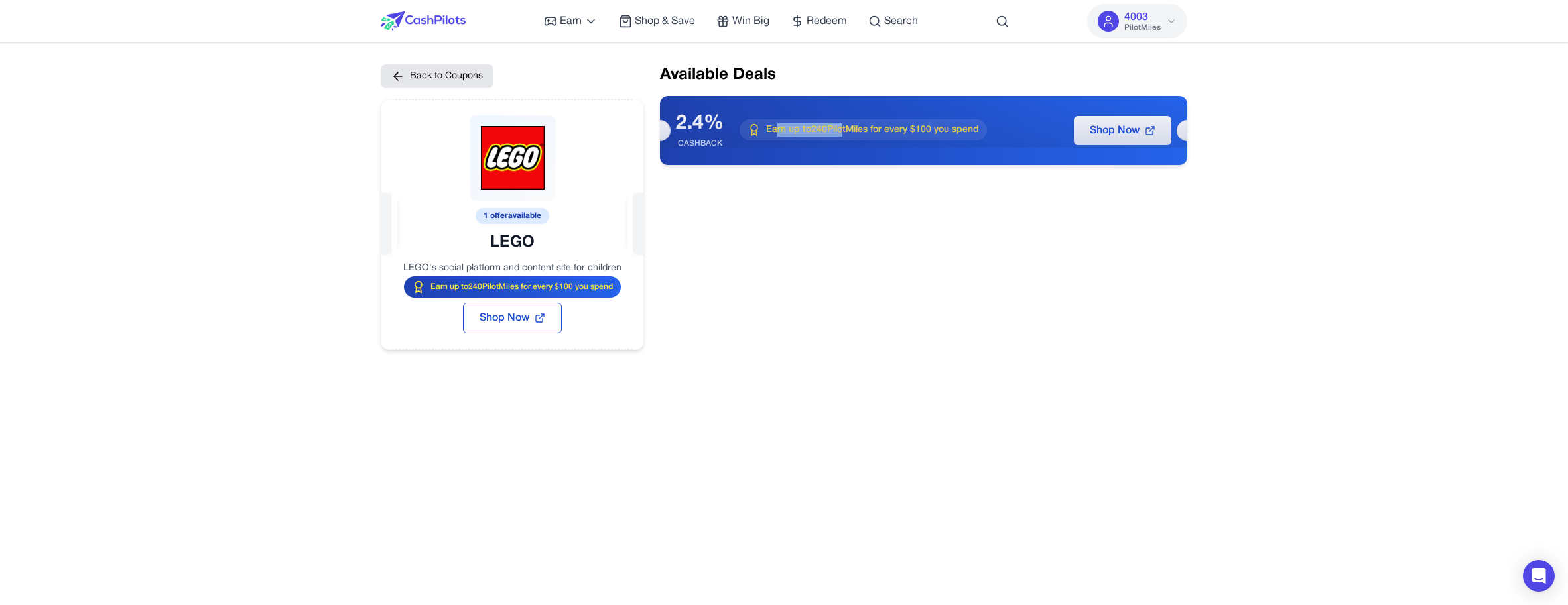
drag, startPoint x: 830, startPoint y: 134, endPoint x: 778, endPoint y: 130, distance: 52.2
click at [778, 130] on span "Earn up to 240 PilotMiles for every $100 you spend" at bounding box center [873, 130] width 213 height 13
click at [909, 236] on div "Available Deals 2.4% CASHBACK Earn up to 240 PilotMiles for every $100 you spen…" at bounding box center [924, 207] width 528 height 286
click at [465, 77] on button "Back to Coupons" at bounding box center [437, 75] width 113 height 23
